Goal: Use online tool/utility: Utilize a website feature to perform a specific function

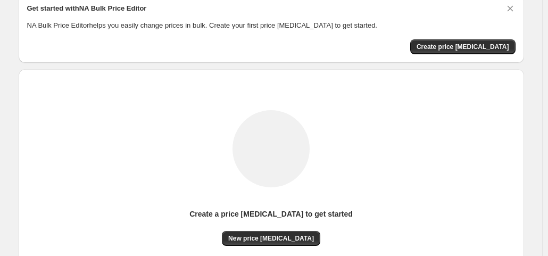
scroll to position [142, 0]
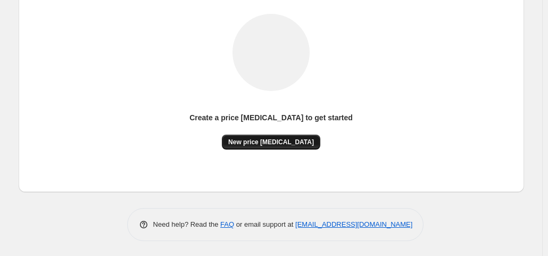
click at [271, 138] on span "New price [MEDICAL_DATA]" at bounding box center [271, 142] width 86 height 9
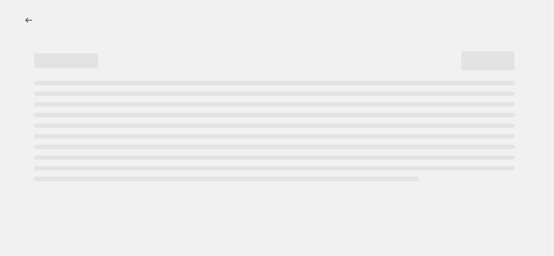
select select "percentage"
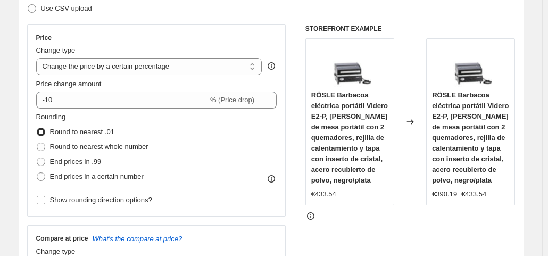
scroll to position [174, 0]
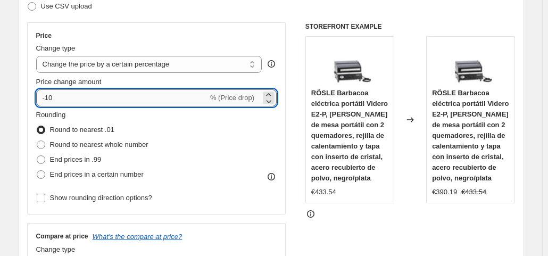
click at [140, 100] on input "-10" at bounding box center [122, 97] width 172 height 17
type input "-1"
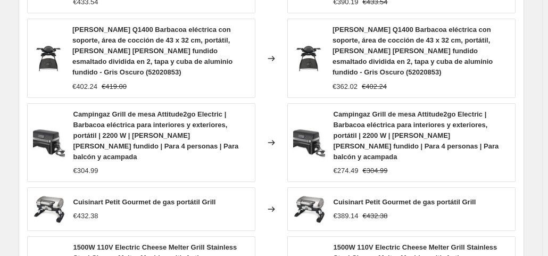
scroll to position [904, 0]
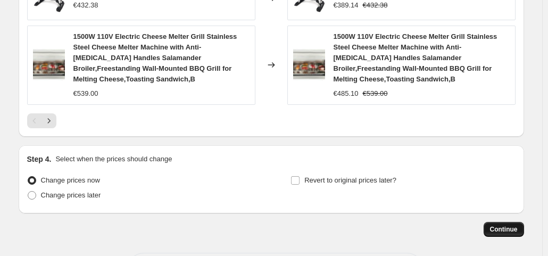
type input "-35"
click at [497, 225] on span "Continue" at bounding box center [504, 229] width 28 height 9
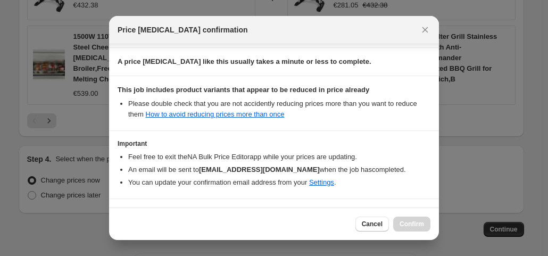
scroll to position [190, 0]
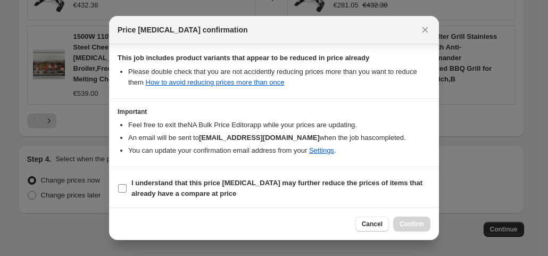
click at [125, 186] on input "I understand that this price [MEDICAL_DATA] may further reduce the prices of it…" at bounding box center [122, 188] width 9 height 9
checkbox input "true"
click at [415, 224] on span "Confirm" at bounding box center [412, 224] width 24 height 9
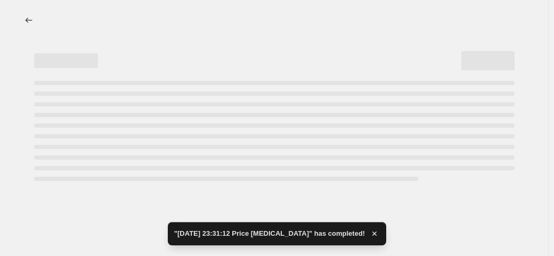
select select "percentage"
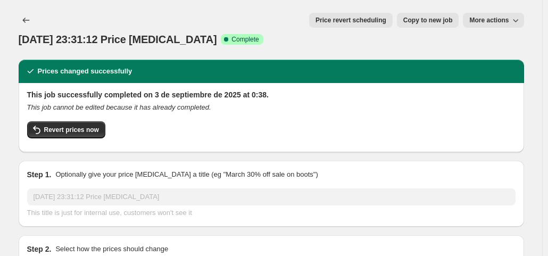
drag, startPoint x: 415, startPoint y: 224, endPoint x: 225, endPoint y: 233, distance: 190.3
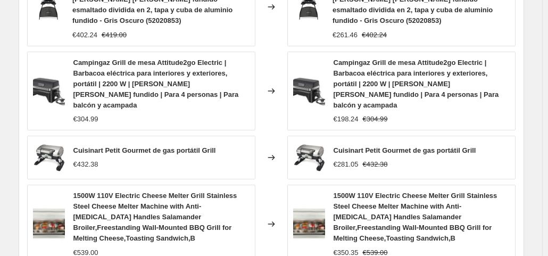
scroll to position [982, 0]
